Goal: Register for event/course

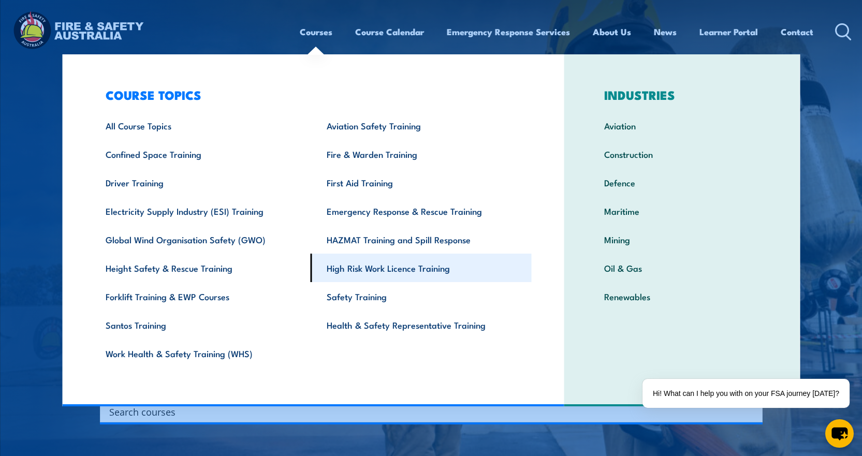
click at [352, 261] on link "High Risk Work Licence Training" at bounding box center [420, 268] width 221 height 28
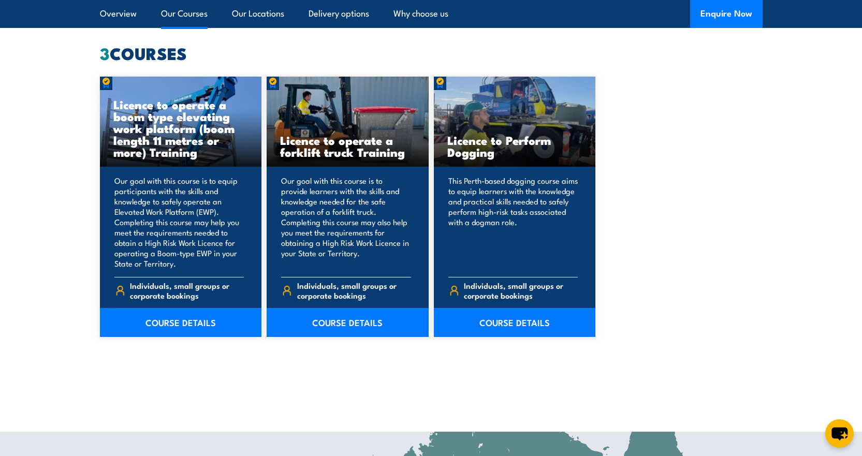
scroll to position [776, 0]
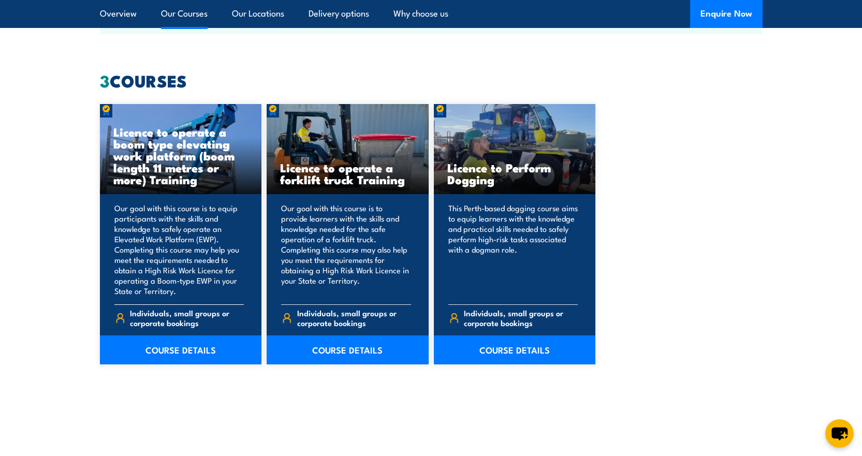
click at [173, 152] on h3 "Licence to operate a boom type elevating work platform (boom length 11 metres o…" at bounding box center [180, 156] width 135 height 60
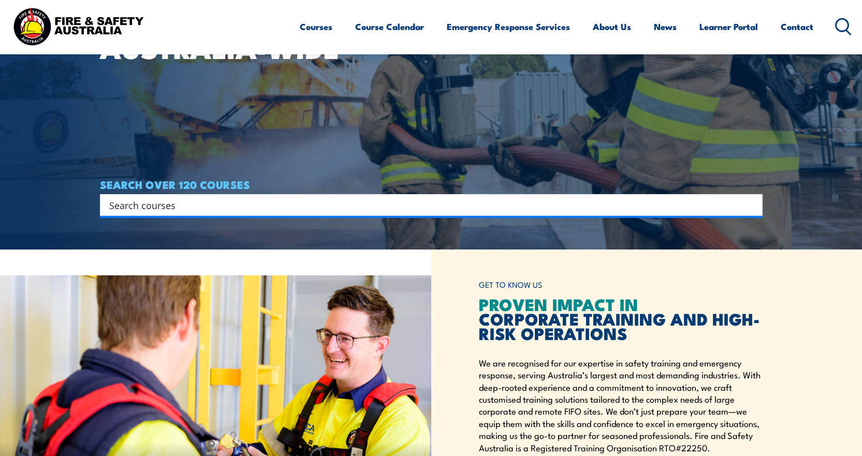
scroll to position [207, 0]
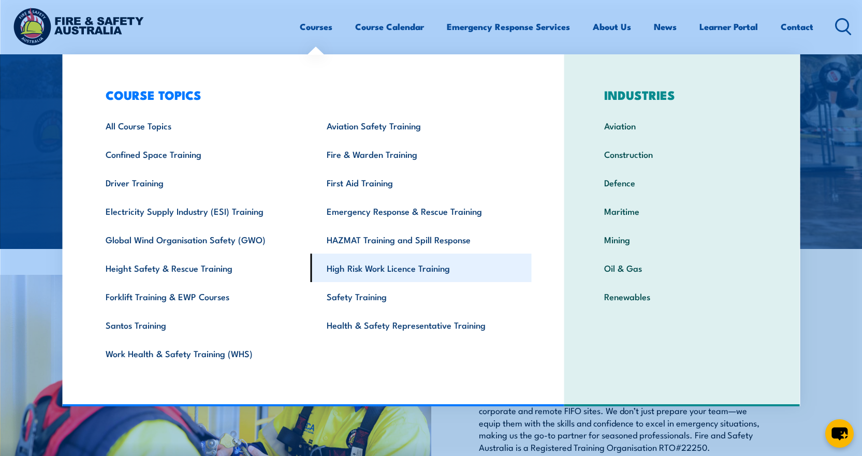
click at [358, 268] on link "High Risk Work Licence Training" at bounding box center [420, 268] width 221 height 28
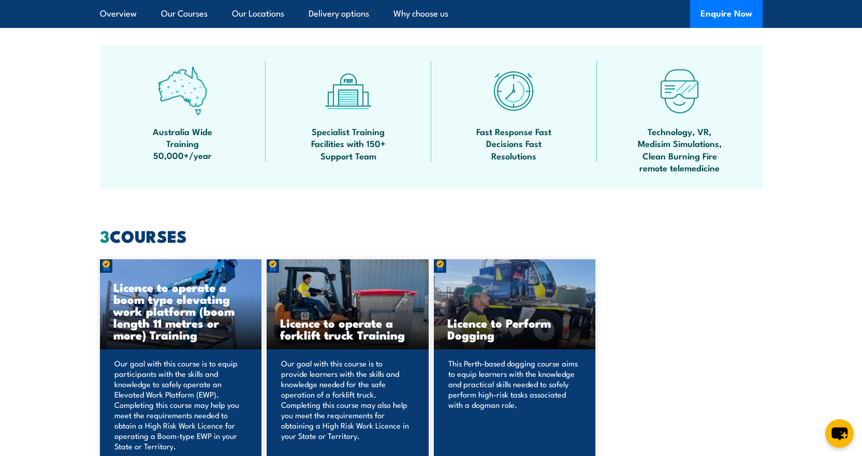
scroll to position [828, 0]
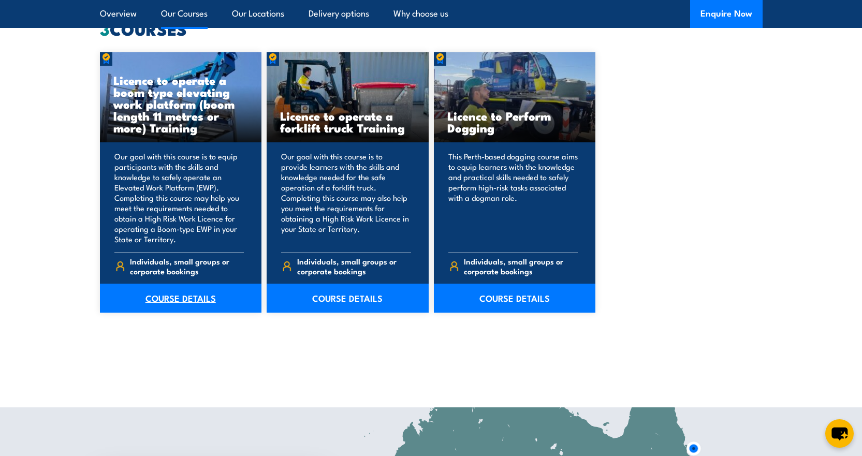
click at [195, 301] on link "COURSE DETAILS" at bounding box center [181, 298] width 162 height 29
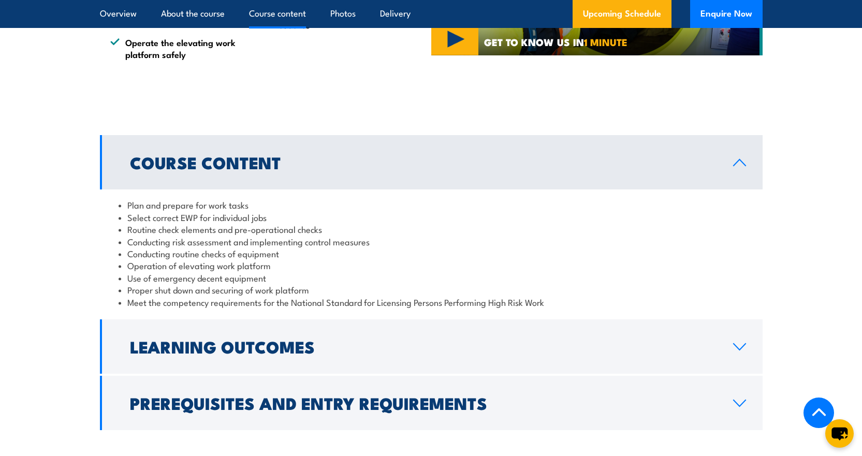
scroll to position [1087, 0]
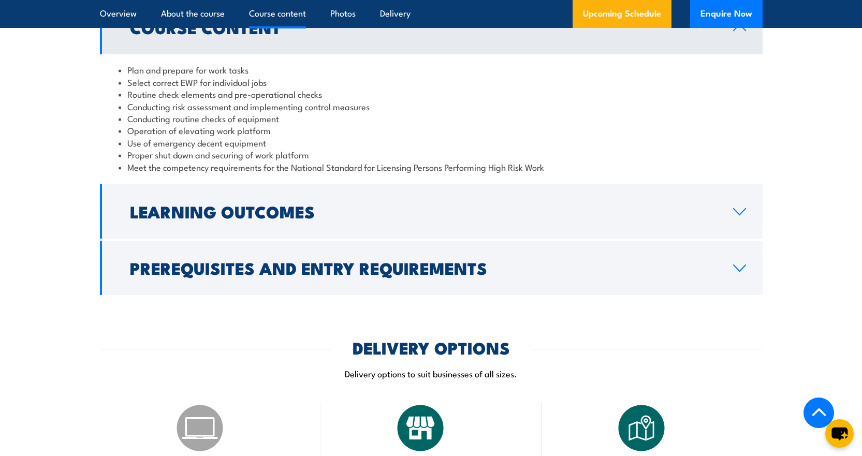
click at [327, 281] on link "Prerequisites and Entry Requirements" at bounding box center [431, 268] width 662 height 54
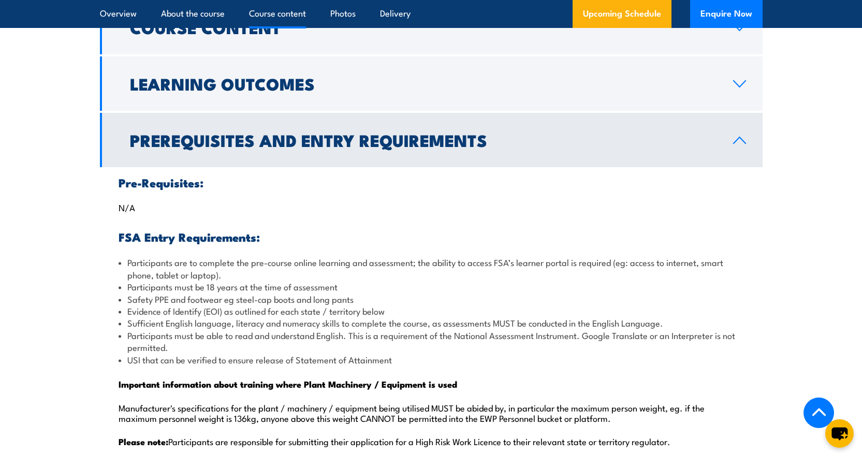
click at [338, 147] on h2 "Prerequisites and Entry Requirements" at bounding box center [423, 139] width 586 height 14
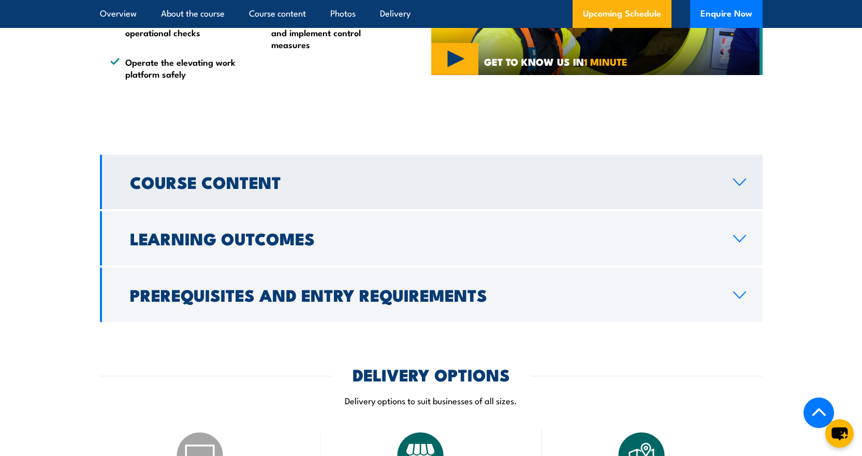
scroll to position [931, 0]
click at [314, 187] on h2 "Course Content" at bounding box center [423, 182] width 586 height 14
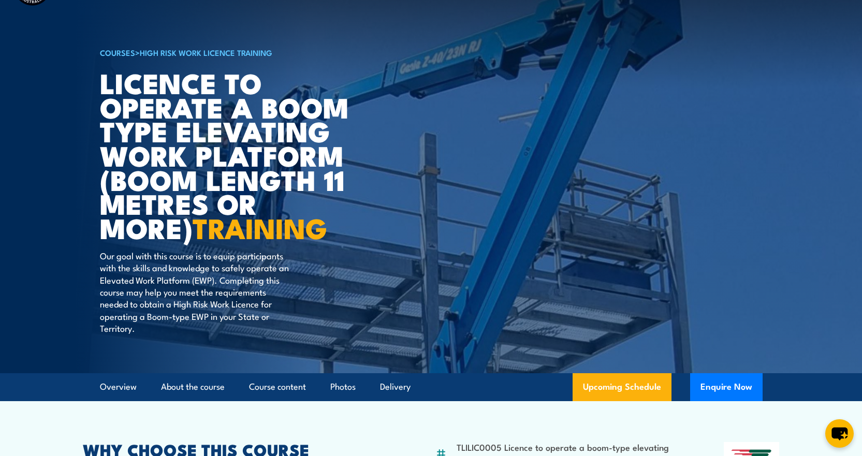
scroll to position [0, 0]
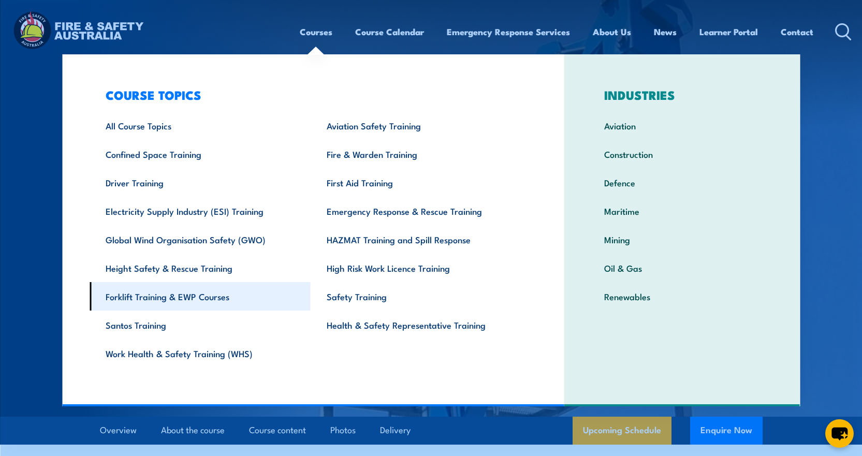
click at [183, 293] on link "Forklift Training & EWP Courses" at bounding box center [200, 296] width 221 height 28
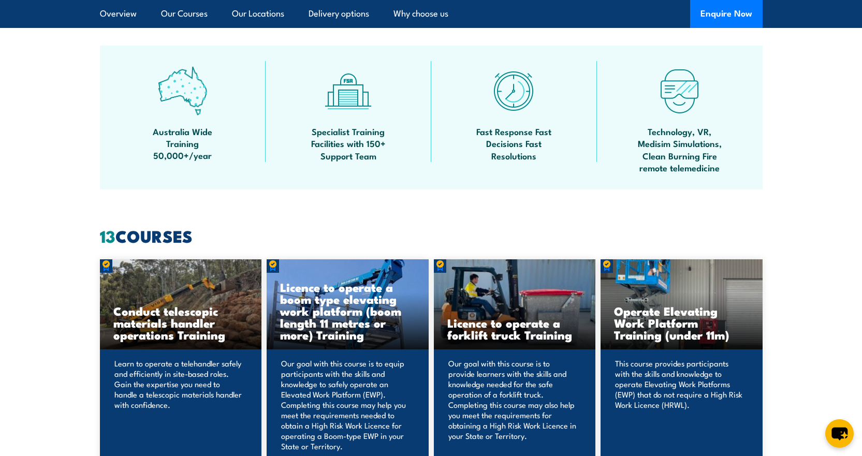
scroll to position [828, 0]
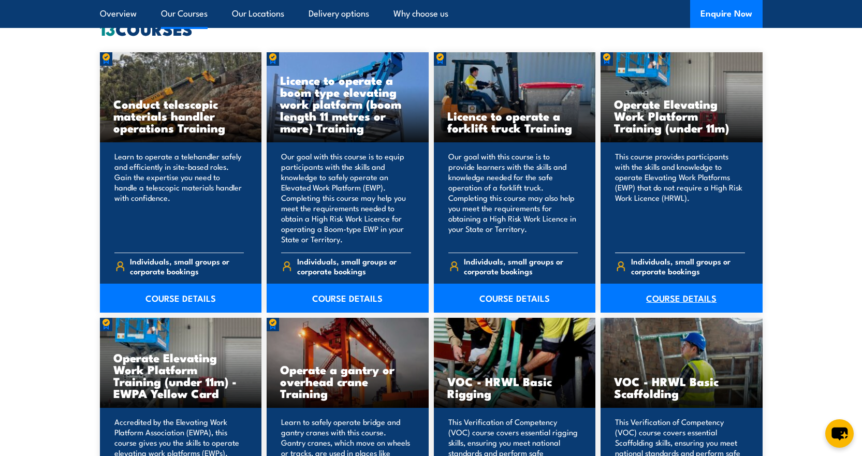
click at [656, 306] on link "COURSE DETAILS" at bounding box center [681, 298] width 162 height 29
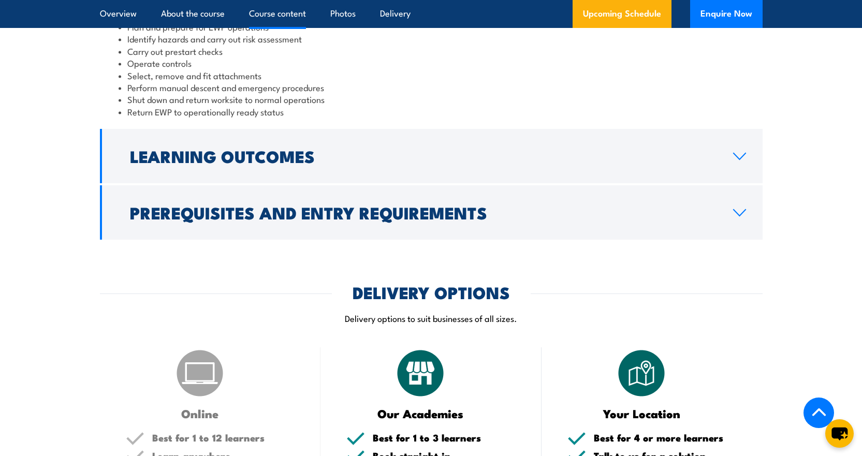
scroll to position [931, 0]
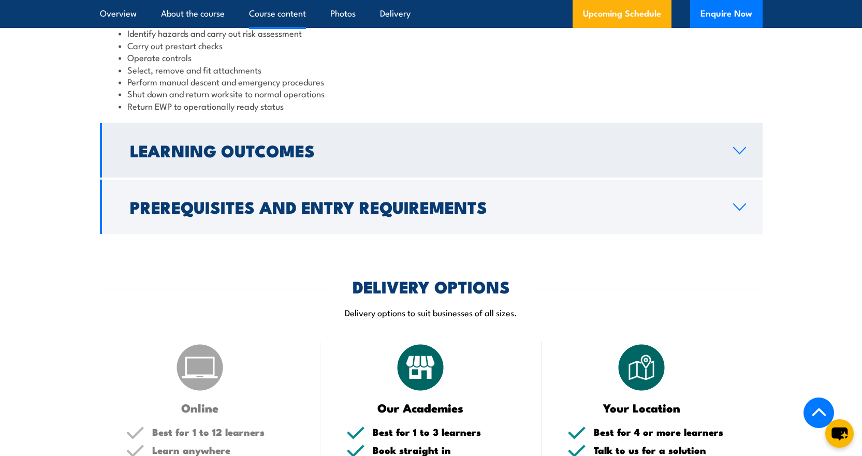
click at [357, 166] on link "Learning Outcomes" at bounding box center [431, 150] width 662 height 54
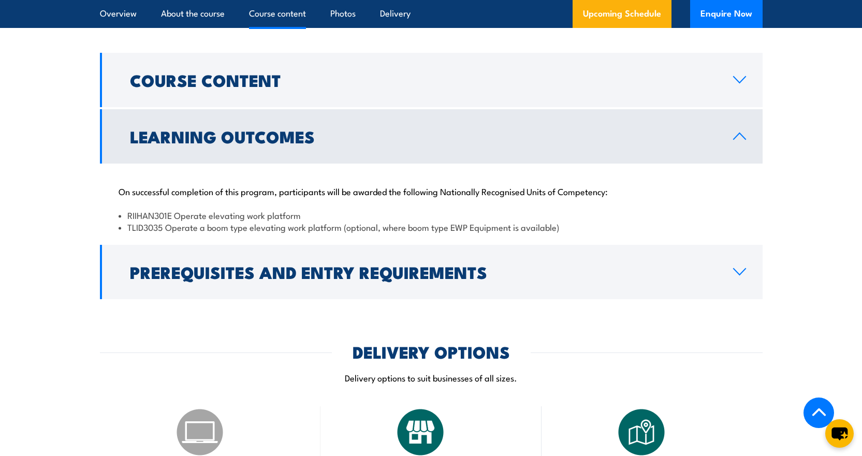
scroll to position [828, 0]
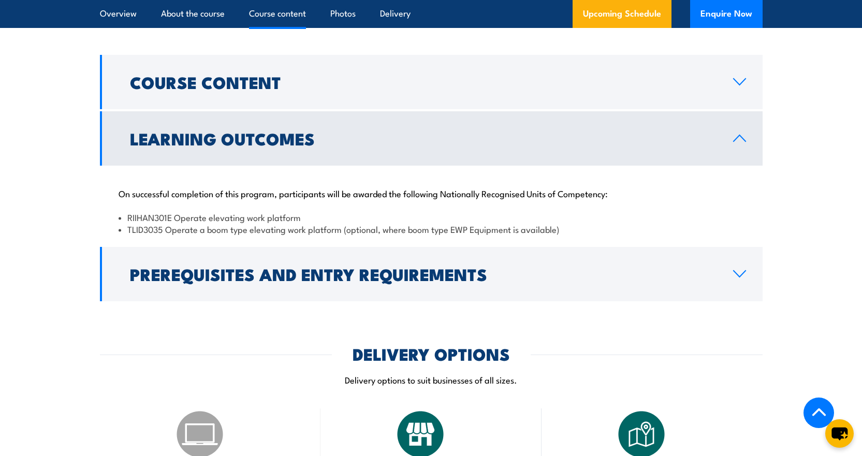
click at [323, 129] on link "Learning Outcomes" at bounding box center [431, 138] width 662 height 54
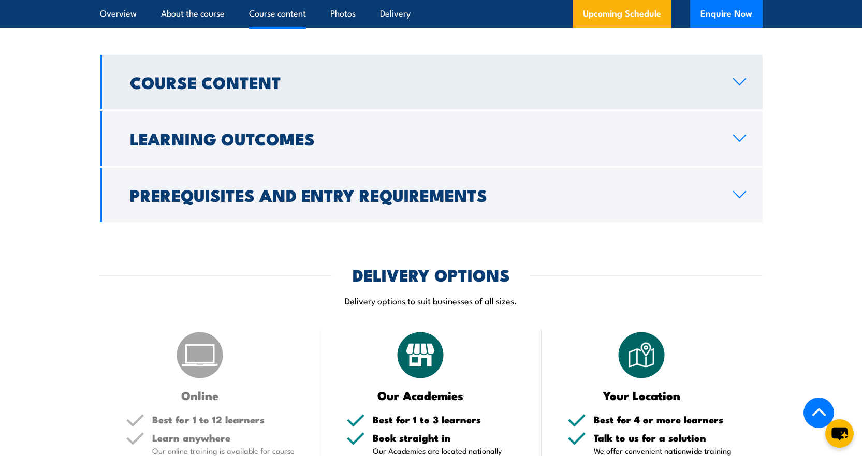
click at [303, 84] on h2 "Course Content" at bounding box center [423, 82] width 586 height 14
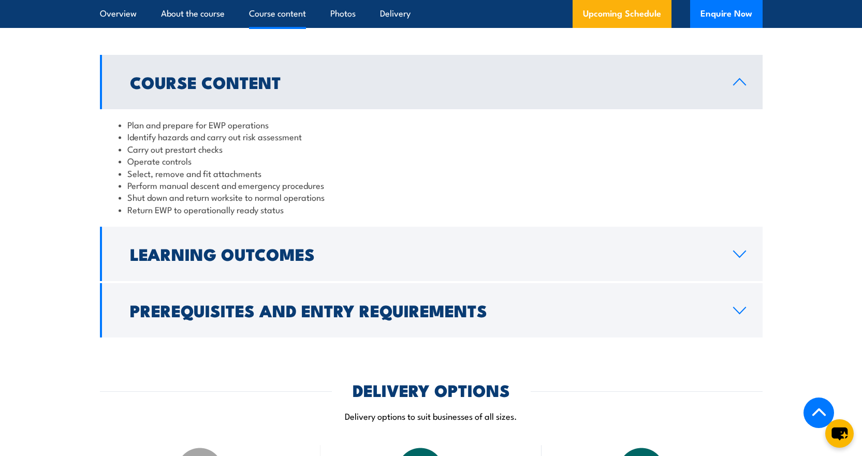
click at [303, 84] on h2 "Course Content" at bounding box center [423, 82] width 586 height 14
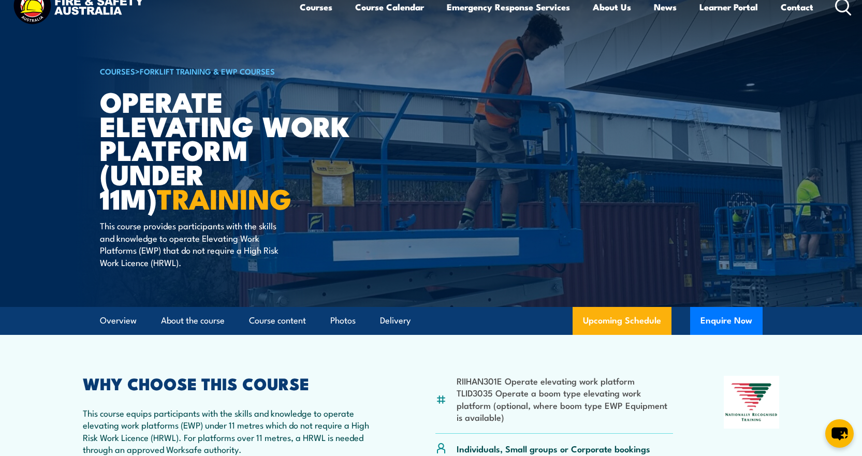
scroll to position [0, 0]
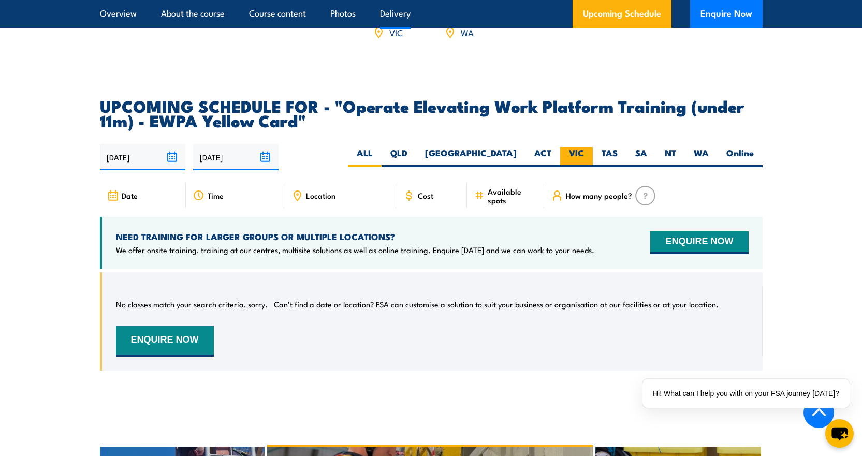
scroll to position [1604, 0]
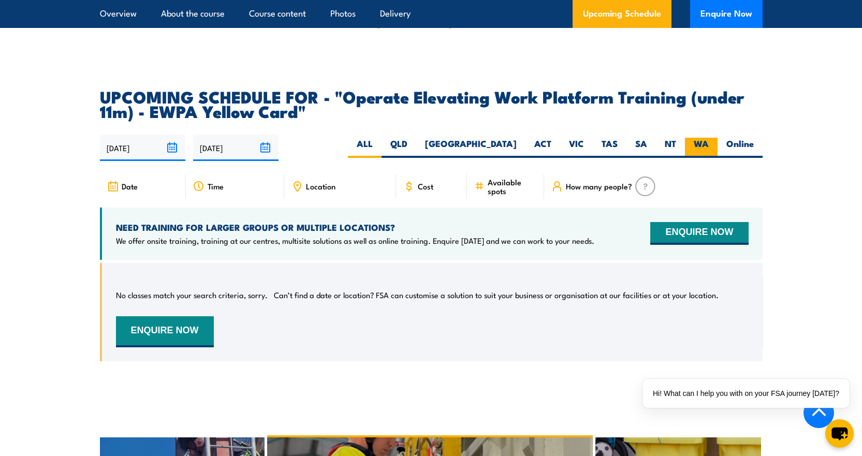
click at [707, 138] on label "WA" at bounding box center [701, 148] width 33 height 20
click at [708, 138] on input "WA" at bounding box center [711, 141] width 7 height 7
radio input "true"
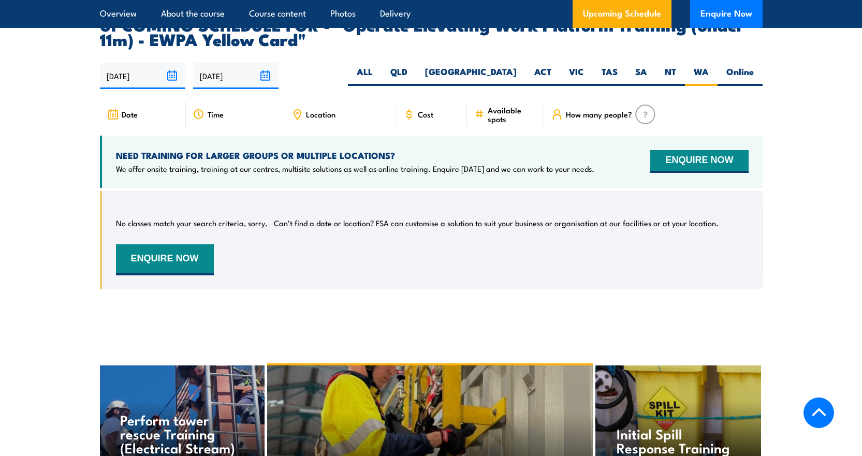
scroll to position [1678, 0]
